Goal: Task Accomplishment & Management: Manage account settings

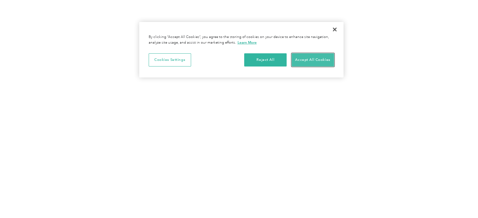
click at [318, 59] on button "Accept All Cookies" at bounding box center [312, 59] width 42 height 13
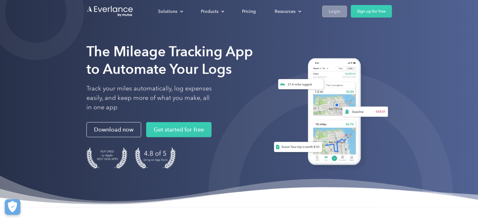
click at [333, 10] on div "Login" at bounding box center [335, 12] width 12 height 8
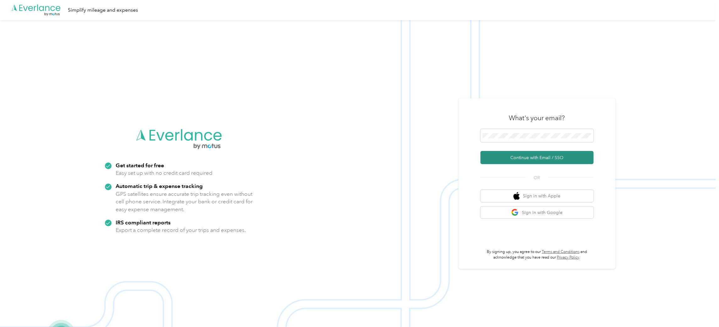
click at [534, 160] on button "Continue with Email / SSO" at bounding box center [536, 157] width 113 height 13
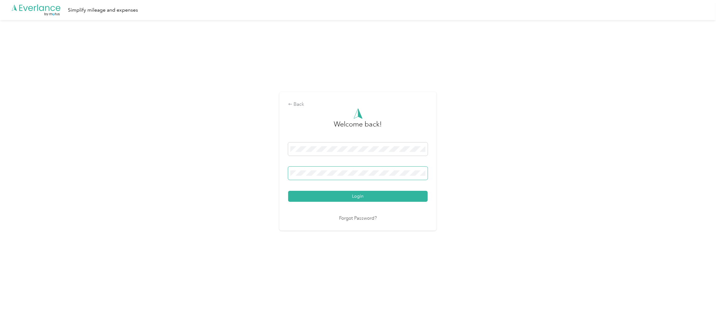
click at [361, 177] on span at bounding box center [357, 173] width 139 height 13
click at [288, 191] on button "Login" at bounding box center [357, 196] width 139 height 11
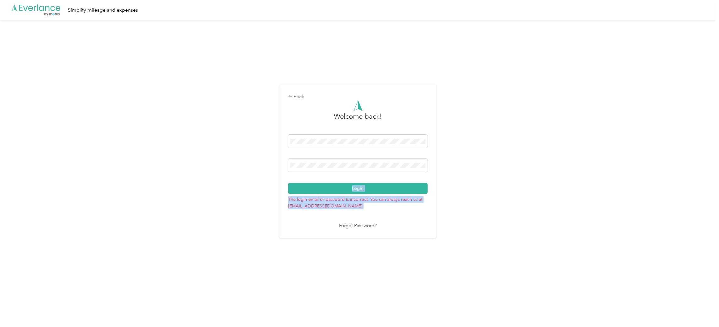
drag, startPoint x: 361, startPoint y: 177, endPoint x: 430, endPoint y: 210, distance: 77.1
click at [430, 210] on div "Back Welcome back! Login The login email or password is incorrect. You can alwa…" at bounding box center [357, 161] width 157 height 154
click at [421, 217] on div "Welcome back! Login The login email or password is incorrect. You can always re…" at bounding box center [357, 165] width 139 height 129
click at [365, 228] on link "Forgot Password?" at bounding box center [358, 226] width 38 height 7
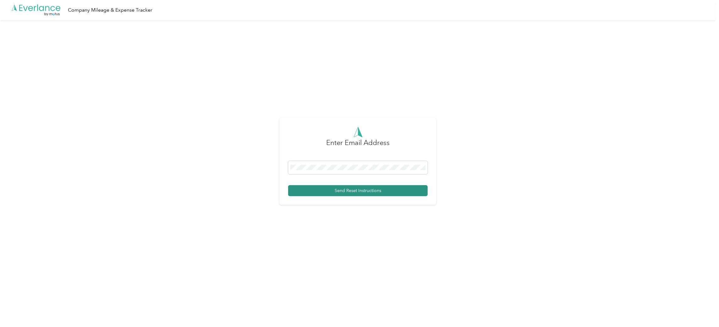
click at [349, 190] on button "Send Reset Instructions" at bounding box center [357, 190] width 139 height 11
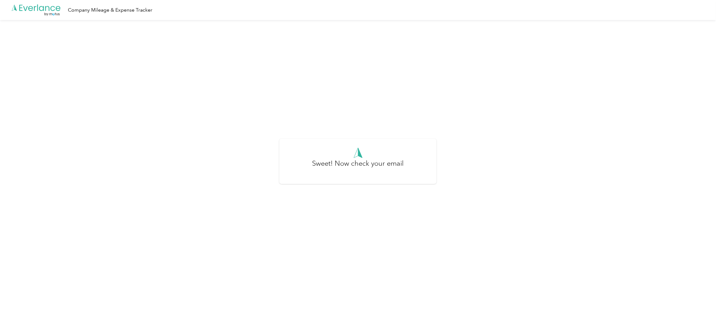
click at [203, 80] on div "Sweet! Now check your email" at bounding box center [358, 164] width 716 height 288
click at [338, 175] on h3 "Sweet! Now check your email" at bounding box center [357, 166] width 91 height 17
